Goal: Task Accomplishment & Management: Manage account settings

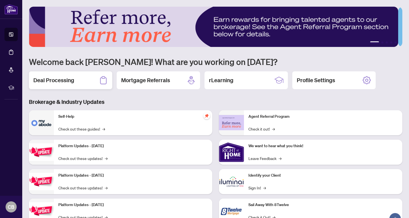
click at [80, 77] on div "Deal Processing" at bounding box center [70, 80] width 83 height 18
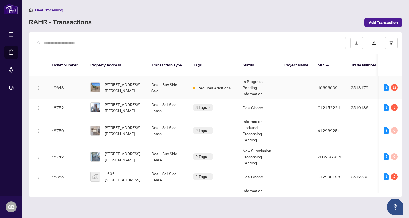
click at [186, 81] on td "Deal - Buy Side Sale" at bounding box center [168, 87] width 42 height 23
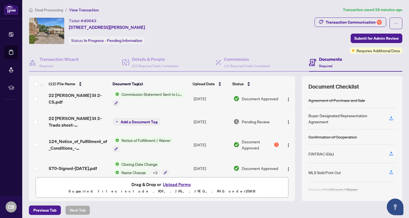
scroll to position [4, 0]
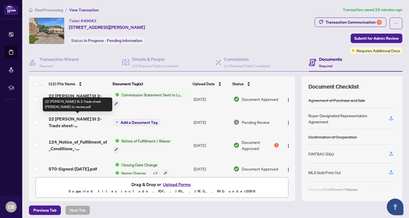
click at [97, 121] on span "22 Bobby West St 2-Trade sheet-Chris to review.pdf" at bounding box center [79, 122] width 60 height 13
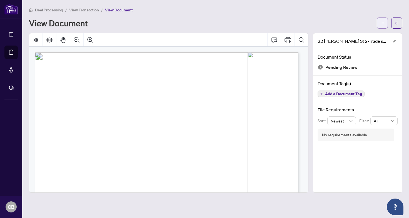
click at [386, 23] on button "button" at bounding box center [382, 23] width 11 height 11
click at [91, 9] on span "View Transaction" at bounding box center [84, 10] width 30 height 5
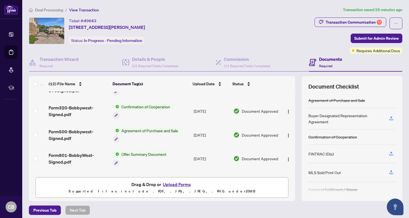
scroll to position [180, 0]
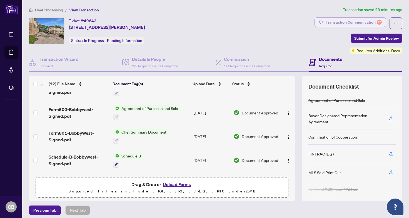
click at [364, 23] on div "Transaction Communication 12" at bounding box center [354, 22] width 56 height 9
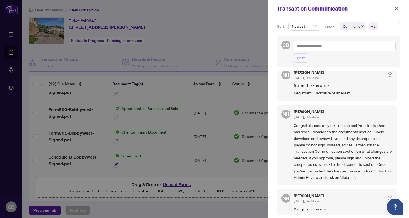
scroll to position [0, 0]
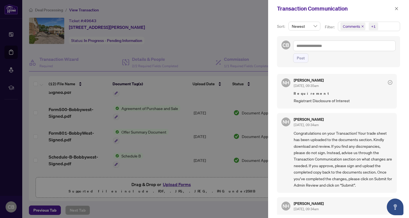
click at [161, 204] on div at bounding box center [204, 109] width 409 height 218
click at [196, 193] on div at bounding box center [204, 109] width 409 height 218
click at [395, 9] on icon "close" at bounding box center [397, 9] width 4 height 4
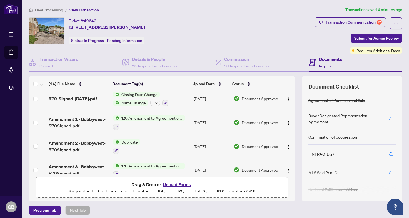
scroll to position [23, 0]
